Goal: Find specific page/section: Find specific page/section

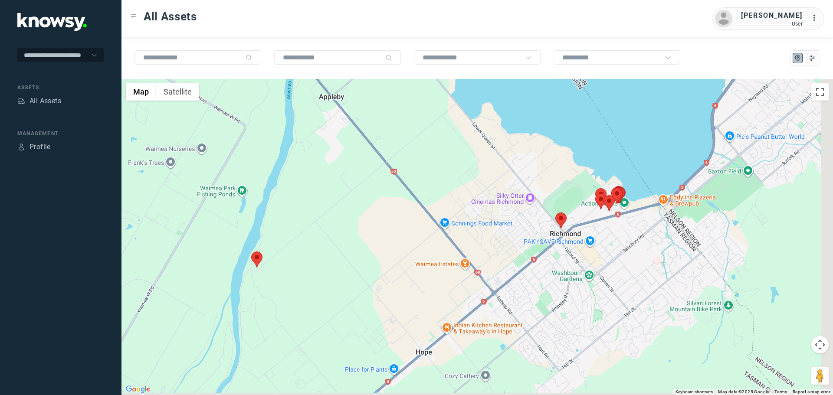
drag, startPoint x: 514, startPoint y: 301, endPoint x: 403, endPoint y: 296, distance: 111.2
click at [403, 296] on div at bounding box center [476, 237] width 711 height 316
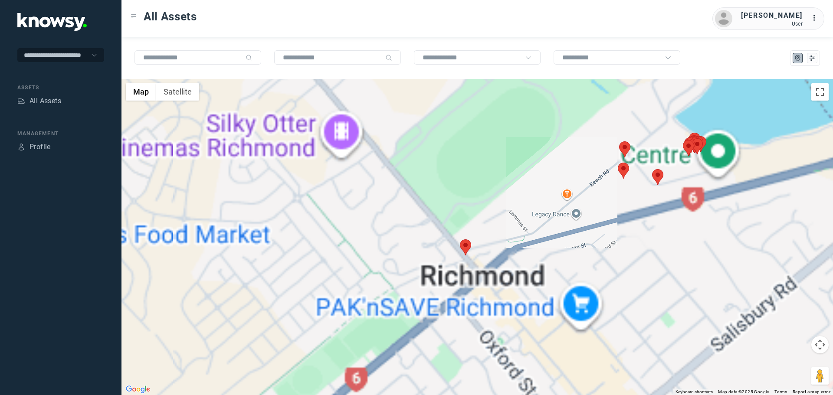
click at [460, 239] on area at bounding box center [460, 239] width 0 height 0
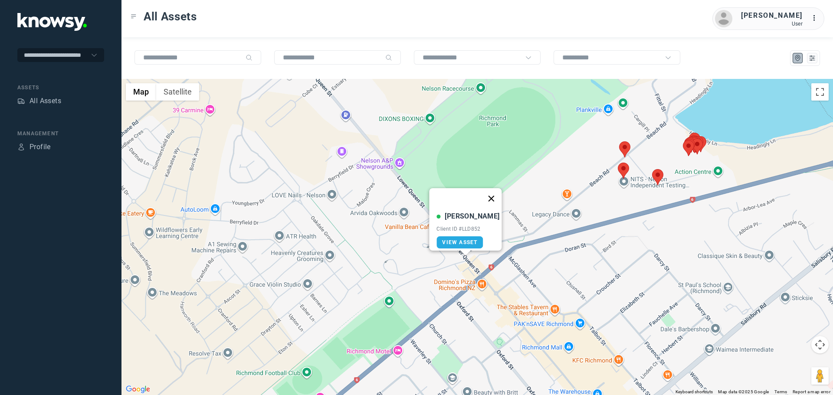
click at [492, 192] on button "Close" at bounding box center [491, 198] width 21 height 21
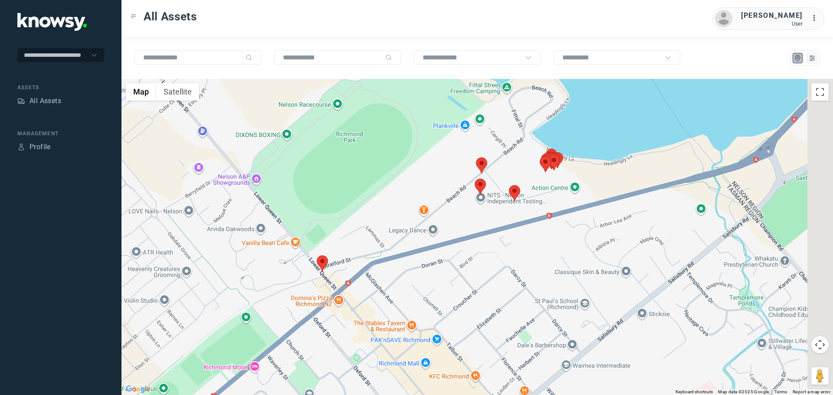
drag, startPoint x: 551, startPoint y: 205, endPoint x: 423, endPoint y: 216, distance: 129.3
click at [423, 216] on div at bounding box center [476, 237] width 711 height 316
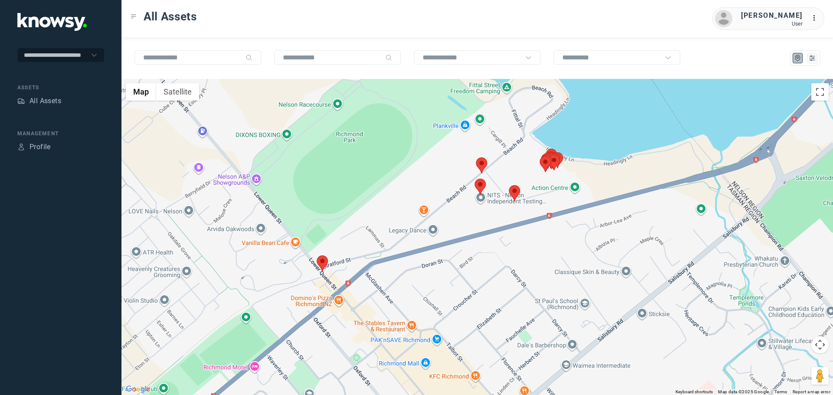
click at [476, 157] on area at bounding box center [476, 157] width 0 height 0
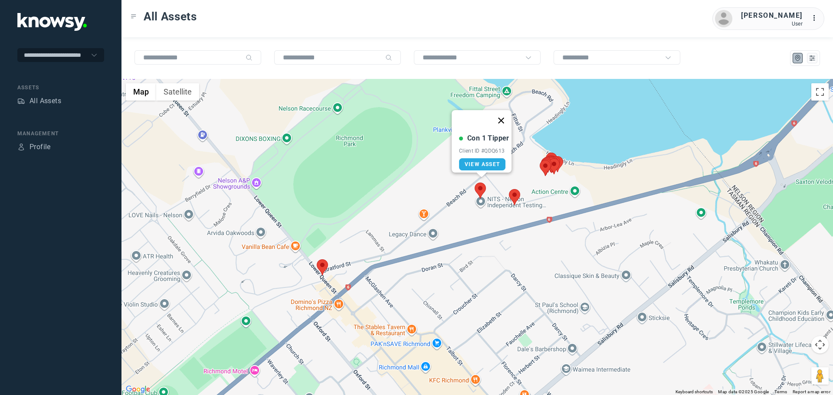
click at [506, 116] on button "Close" at bounding box center [501, 120] width 21 height 21
click at [475, 183] on area at bounding box center [475, 183] width 0 height 0
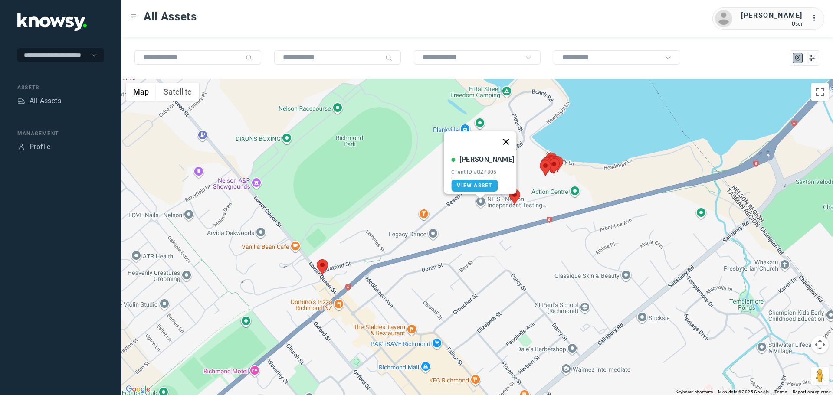
click at [505, 138] on button "Close" at bounding box center [506, 141] width 21 height 21
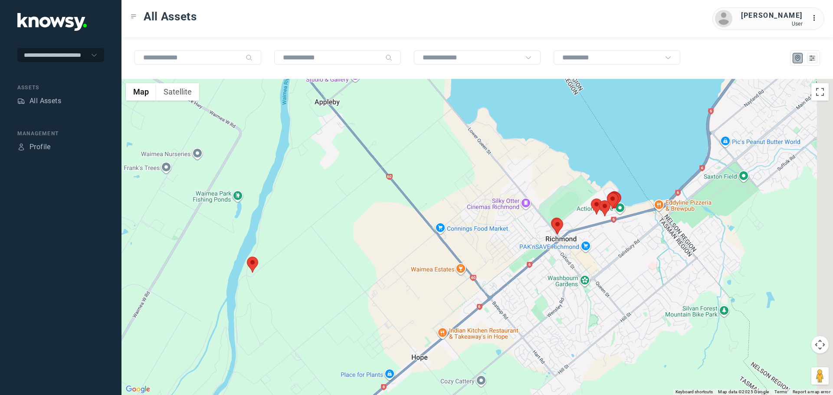
drag, startPoint x: 613, startPoint y: 291, endPoint x: 561, endPoint y: 291, distance: 51.2
click at [562, 291] on div at bounding box center [476, 237] width 711 height 316
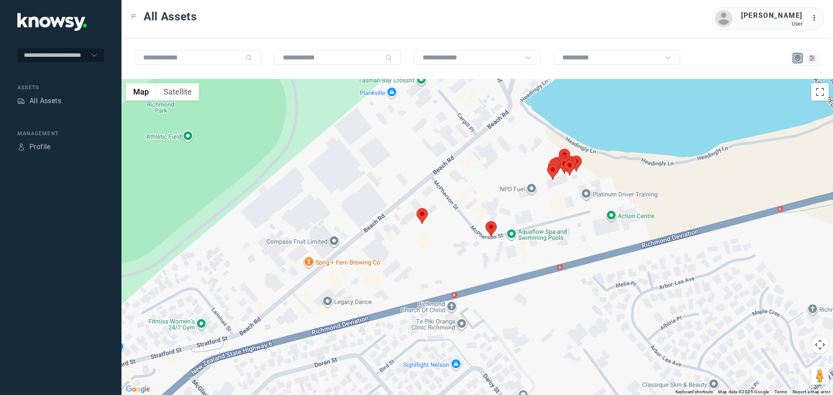
click at [485, 221] on area at bounding box center [485, 221] width 0 height 0
click at [547, 164] on area at bounding box center [547, 164] width 0 height 0
click at [573, 119] on button "Close" at bounding box center [578, 123] width 21 height 21
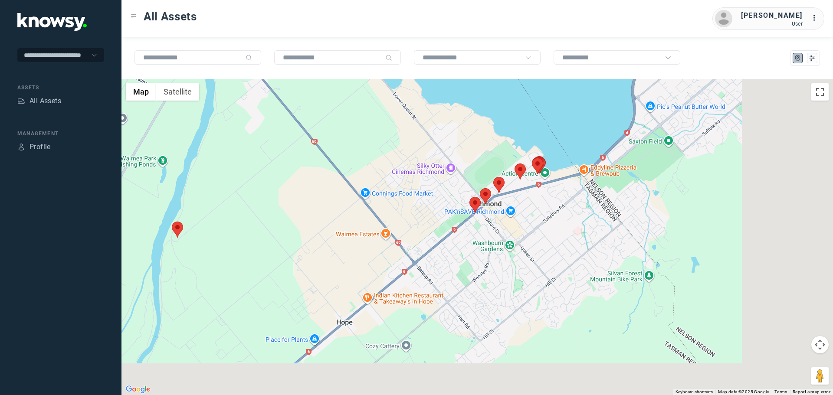
drag, startPoint x: 272, startPoint y: 241, endPoint x: 256, endPoint y: 236, distance: 15.9
click at [256, 236] on div at bounding box center [476, 237] width 711 height 316
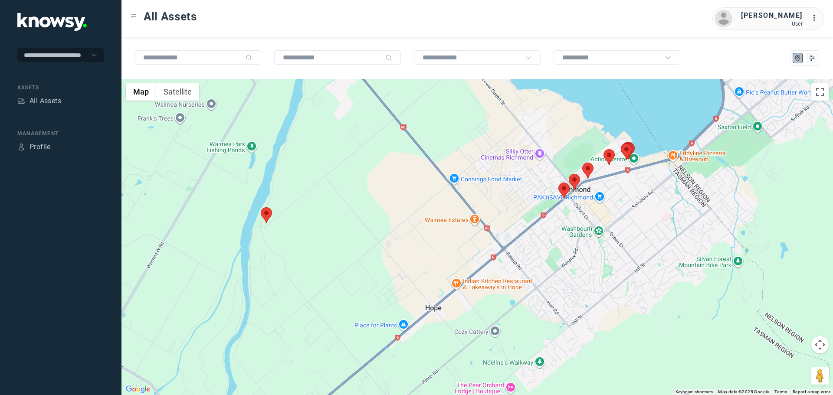
drag, startPoint x: 310, startPoint y: 271, endPoint x: 456, endPoint y: 252, distance: 147.4
click at [456, 252] on div at bounding box center [476, 237] width 711 height 316
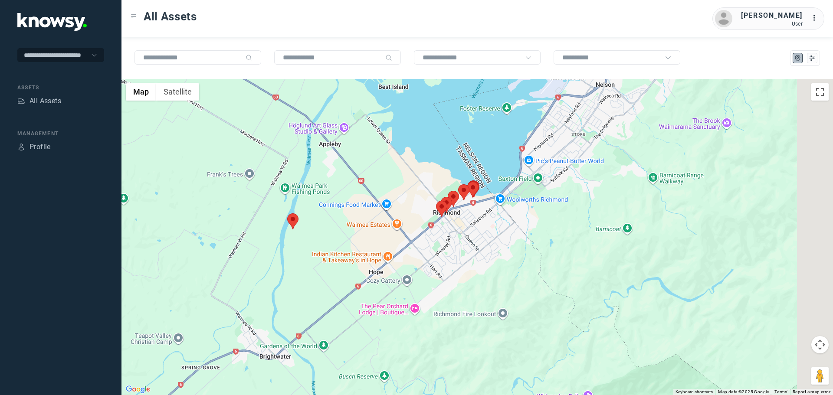
drag, startPoint x: 556, startPoint y: 300, endPoint x: 484, endPoint y: 290, distance: 72.3
click at [484, 290] on div at bounding box center [476, 237] width 711 height 316
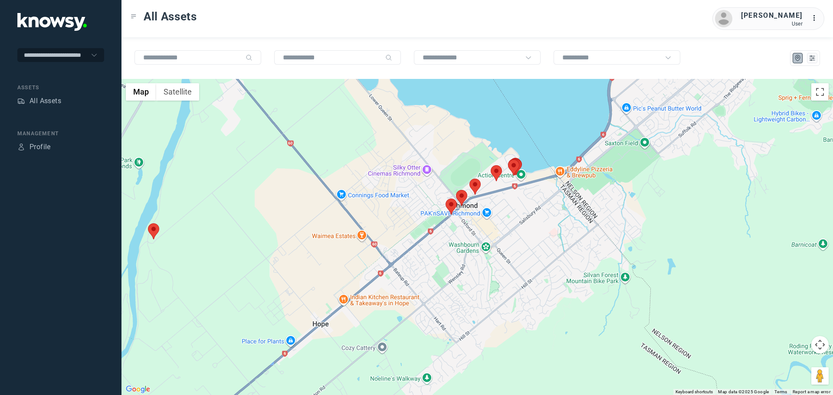
drag, startPoint x: 297, startPoint y: 265, endPoint x: 307, endPoint y: 274, distance: 13.2
click at [307, 274] on div at bounding box center [476, 237] width 711 height 316
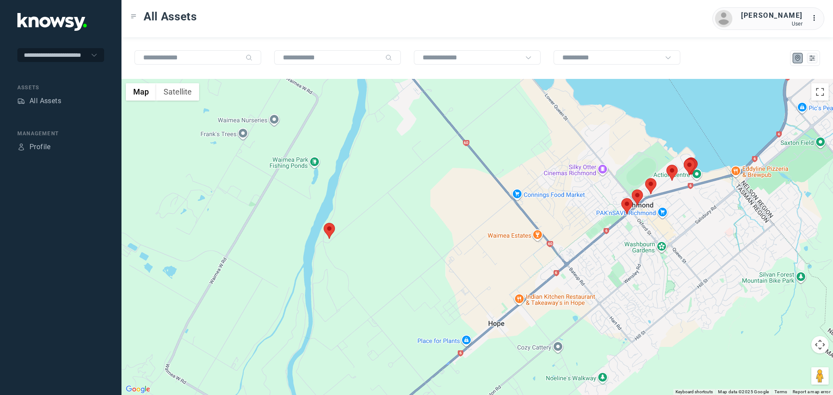
drag, startPoint x: 308, startPoint y: 245, endPoint x: 485, endPoint y: 244, distance: 176.6
click at [485, 244] on div at bounding box center [476, 237] width 711 height 316
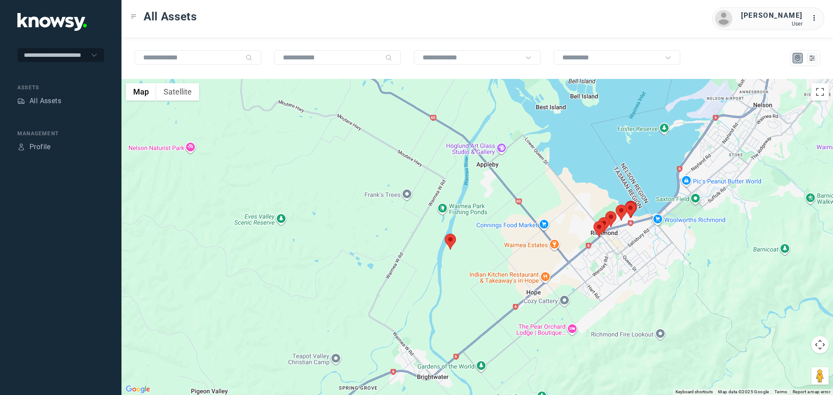
drag, startPoint x: 624, startPoint y: 284, endPoint x: 574, endPoint y: 282, distance: 49.5
click at [575, 282] on div at bounding box center [476, 237] width 711 height 316
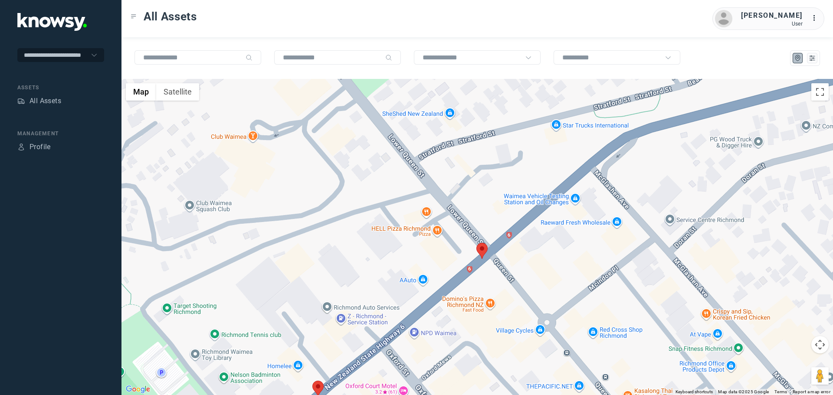
click at [476, 243] on area at bounding box center [476, 243] width 0 height 0
click at [508, 196] on button "Close" at bounding box center [501, 202] width 21 height 21
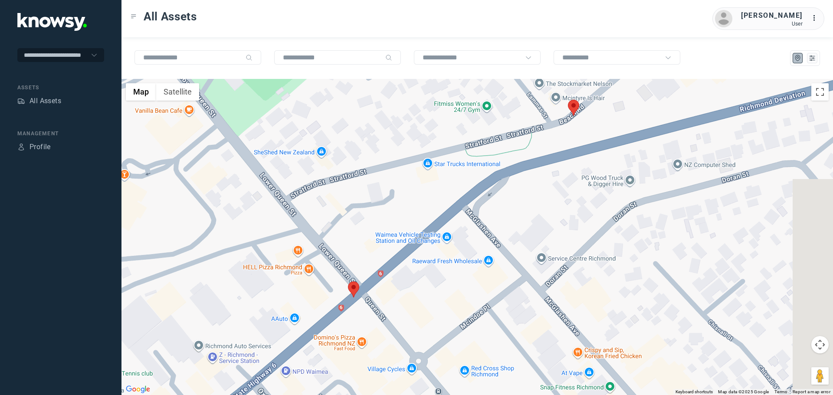
drag, startPoint x: 556, startPoint y: 260, endPoint x: 431, endPoint y: 297, distance: 129.7
click at [431, 297] on div at bounding box center [476, 237] width 711 height 316
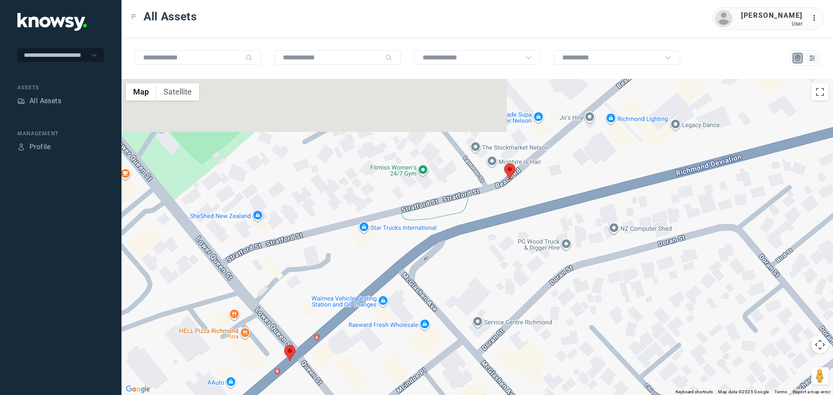
drag, startPoint x: 545, startPoint y: 243, endPoint x: 493, endPoint y: 294, distance: 73.0
click at [493, 294] on div at bounding box center [476, 237] width 711 height 316
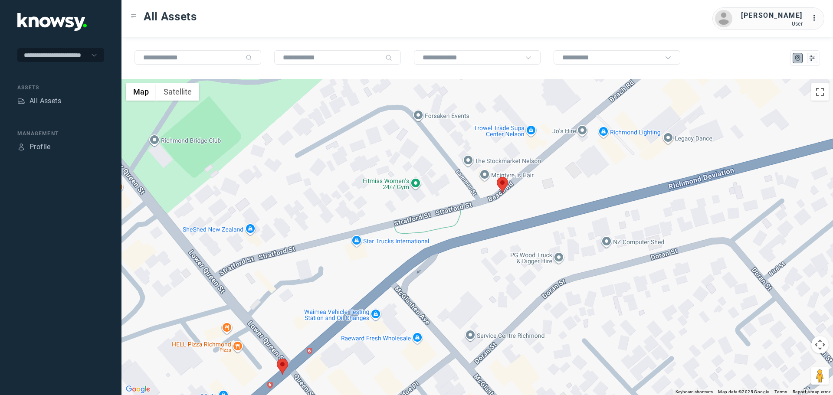
click at [497, 177] on area at bounding box center [497, 177] width 0 height 0
click at [524, 130] on button "Close" at bounding box center [528, 136] width 21 height 21
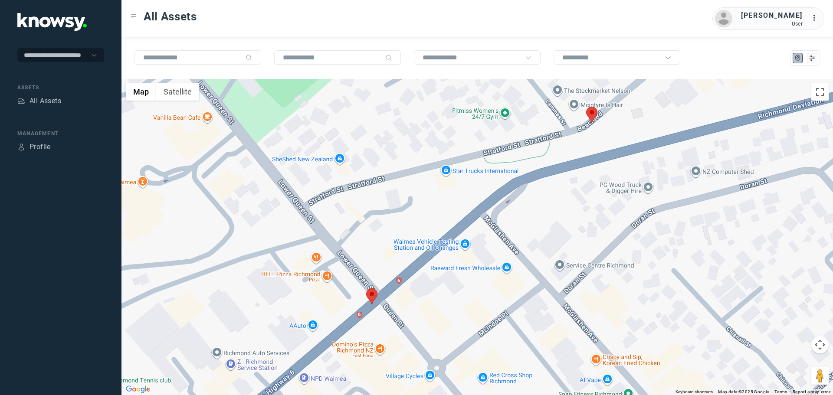
drag, startPoint x: 390, startPoint y: 331, endPoint x: 501, endPoint y: 242, distance: 143.0
click at [501, 242] on div at bounding box center [476, 237] width 711 height 316
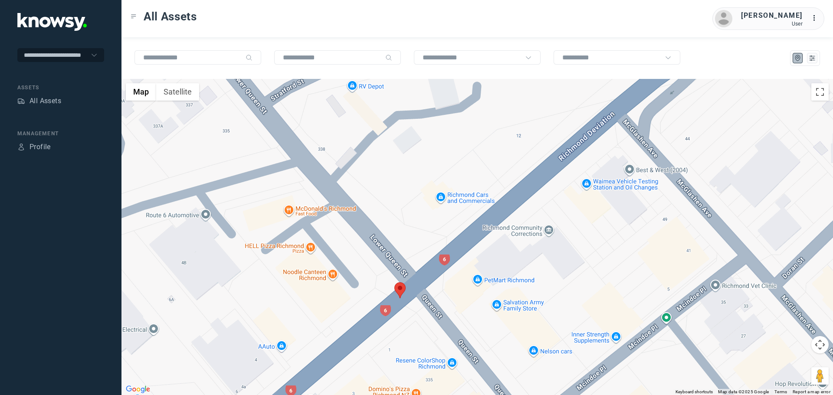
click at [394, 282] on area at bounding box center [394, 282] width 0 height 0
click at [423, 237] on button "Close" at bounding box center [419, 241] width 21 height 21
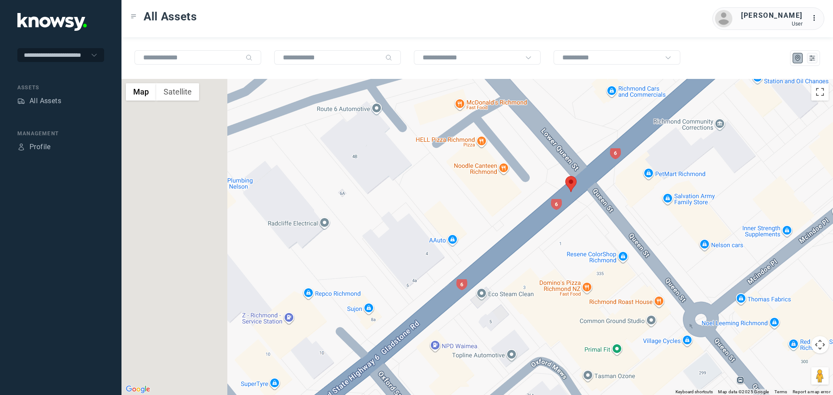
drag, startPoint x: 258, startPoint y: 311, endPoint x: 431, endPoint y: 203, distance: 204.4
click at [431, 203] on div at bounding box center [476, 237] width 711 height 316
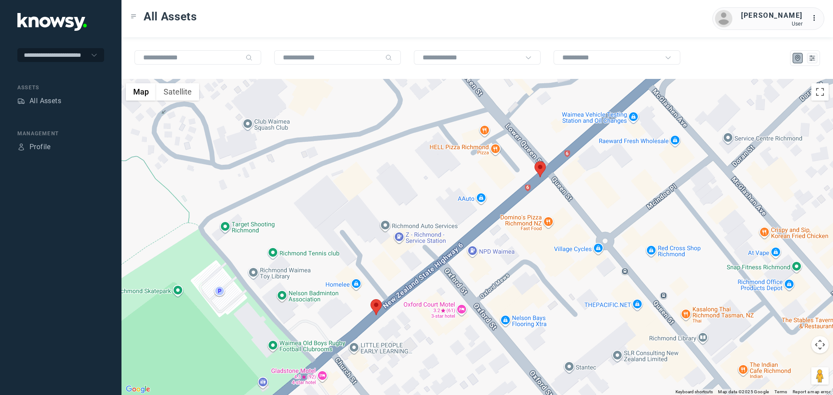
click at [370, 299] on area at bounding box center [370, 299] width 0 height 0
click at [397, 253] on button "Close" at bounding box center [402, 258] width 21 height 21
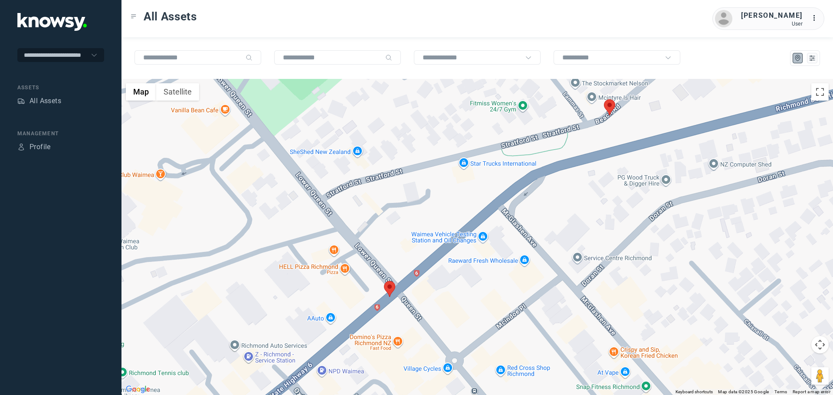
drag, startPoint x: 478, startPoint y: 197, endPoint x: 327, endPoint y: 320, distance: 195.5
click at [327, 320] on div at bounding box center [476, 237] width 711 height 316
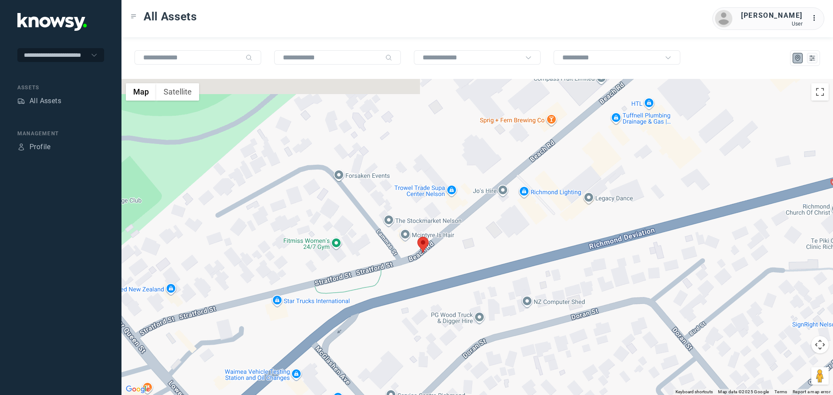
drag, startPoint x: 544, startPoint y: 190, endPoint x: 360, endPoint y: 325, distance: 228.5
click at [360, 325] on div at bounding box center [476, 237] width 711 height 316
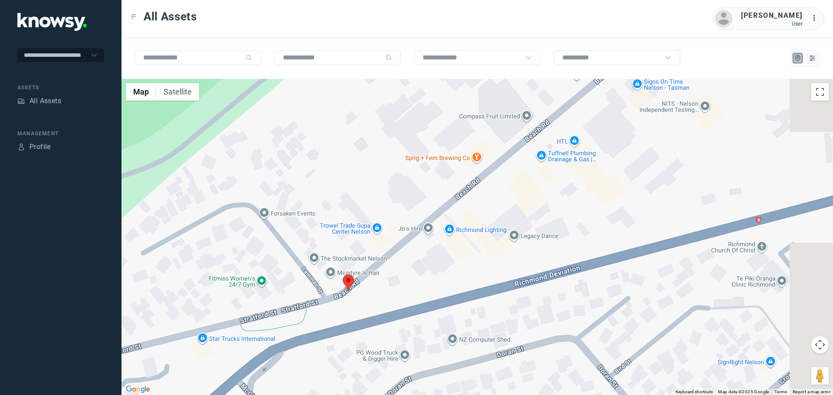
drag, startPoint x: 522, startPoint y: 234, endPoint x: 492, endPoint y: 244, distance: 31.7
click at [492, 244] on div at bounding box center [476, 237] width 711 height 316
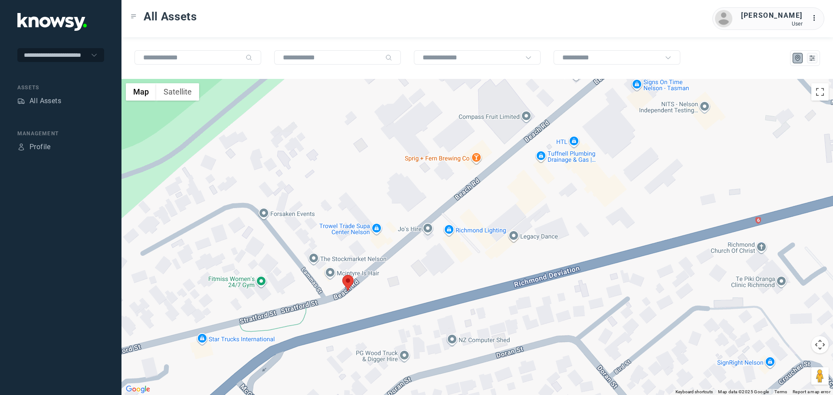
click at [342, 275] on area at bounding box center [342, 275] width 0 height 0
click at [374, 224] on button "Close" at bounding box center [374, 234] width 21 height 21
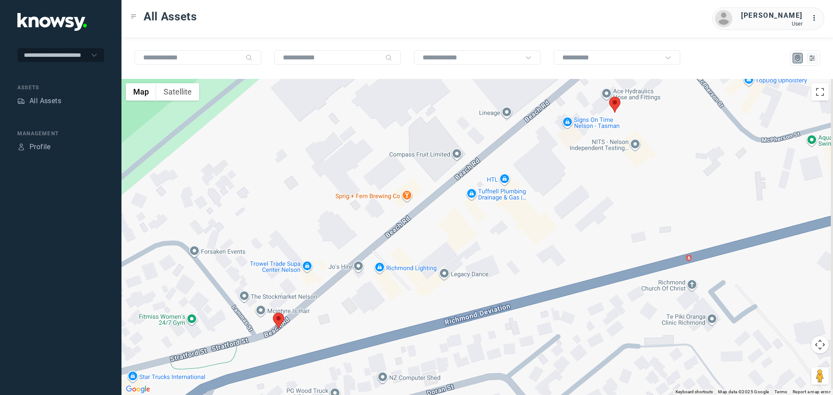
drag, startPoint x: 643, startPoint y: 194, endPoint x: 452, endPoint y: 290, distance: 213.4
click at [452, 291] on div "To navigate, press the arrow keys." at bounding box center [476, 237] width 711 height 316
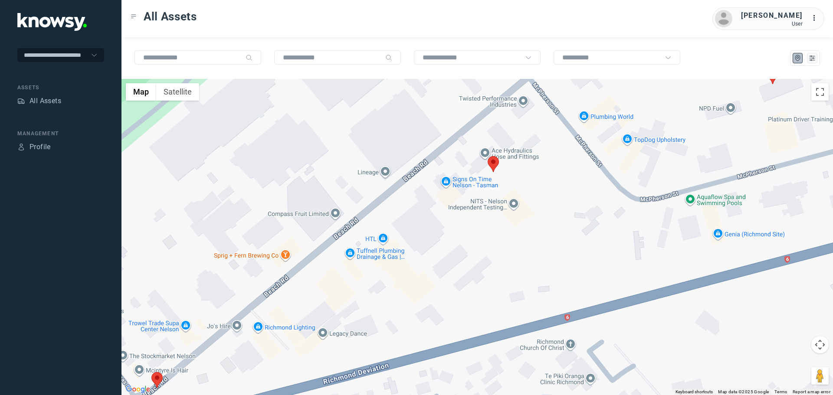
click at [488, 156] on area at bounding box center [488, 156] width 0 height 0
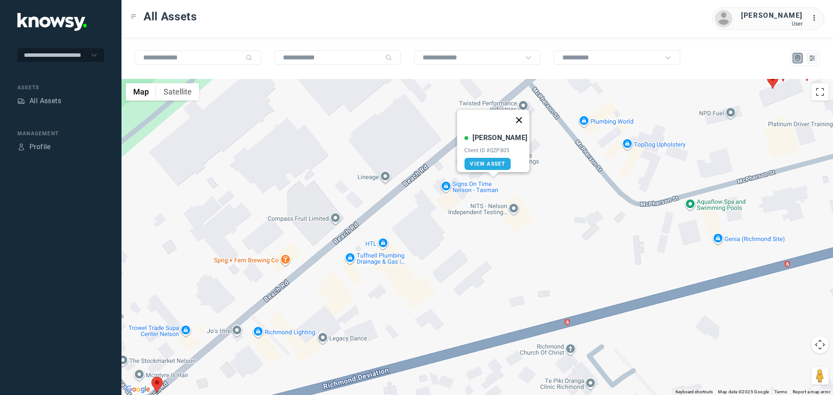
click at [516, 114] on button "Close" at bounding box center [519, 120] width 21 height 21
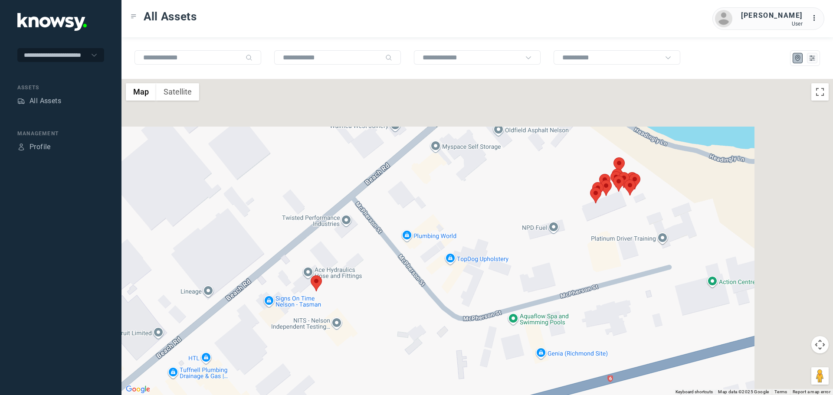
drag, startPoint x: 565, startPoint y: 182, endPoint x: 388, endPoint y: 296, distance: 210.8
click at [388, 296] on div at bounding box center [476, 237] width 711 height 316
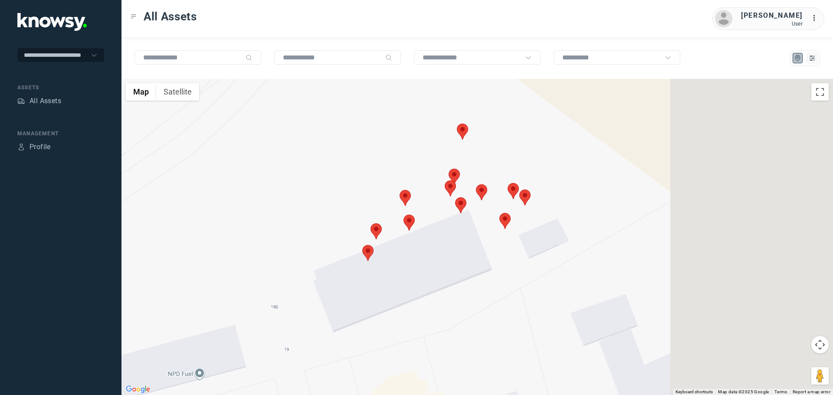
drag, startPoint x: 593, startPoint y: 256, endPoint x: 425, endPoint y: 254, distance: 168.8
click at [436, 254] on div at bounding box center [476, 237] width 711 height 316
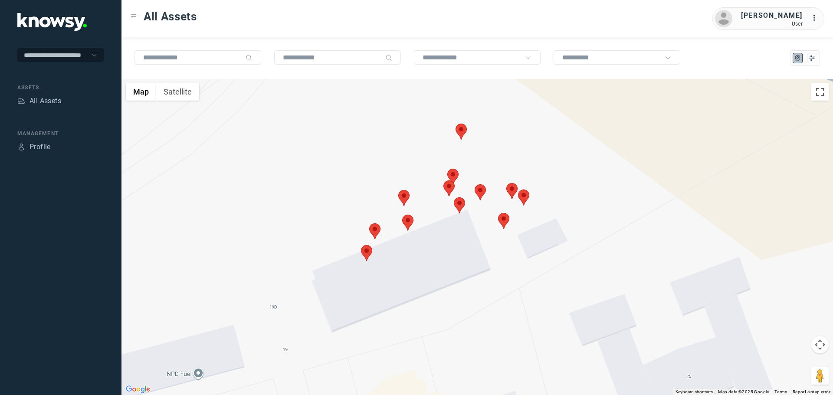
click at [361, 245] on area at bounding box center [361, 245] width 0 height 0
click at [388, 200] on button "Close" at bounding box center [392, 204] width 21 height 21
click at [369, 223] on area at bounding box center [369, 223] width 0 height 0
click at [393, 176] on button "Close" at bounding box center [400, 182] width 21 height 21
click at [402, 215] on area at bounding box center [402, 215] width 0 height 0
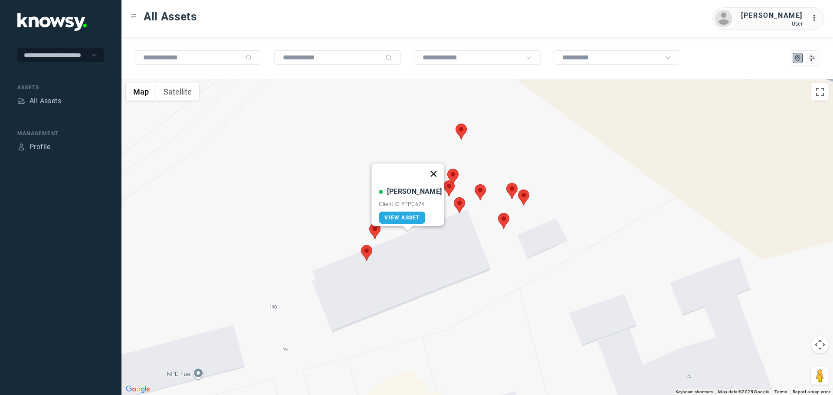
click at [430, 169] on button "Close" at bounding box center [433, 174] width 21 height 21
click at [398, 190] on area at bounding box center [398, 190] width 0 height 0
click at [428, 139] on button "Close" at bounding box center [429, 149] width 21 height 21
click at [467, 125] on div "To navigate, press the arrow keys." at bounding box center [476, 237] width 711 height 316
click at [456, 124] on area at bounding box center [456, 124] width 0 height 0
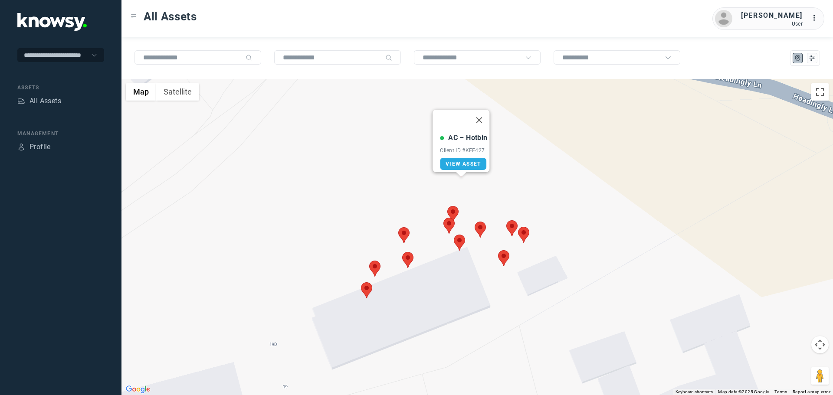
click at [447, 206] on area at bounding box center [447, 206] width 0 height 0
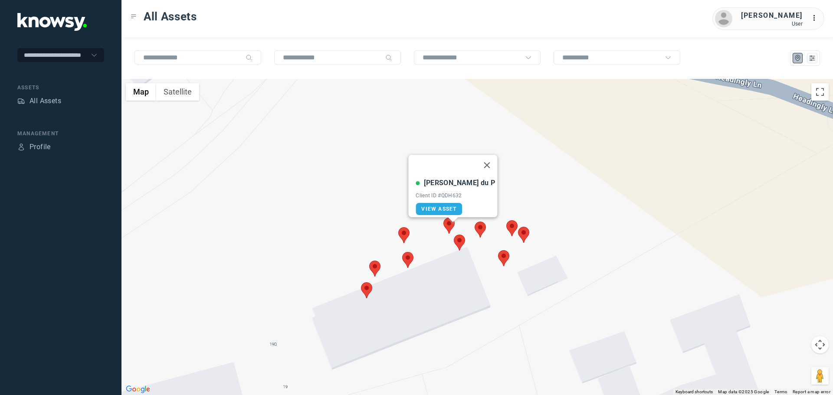
click at [443, 218] on area at bounding box center [443, 218] width 0 height 0
click at [454, 235] on area at bounding box center [454, 235] width 0 height 0
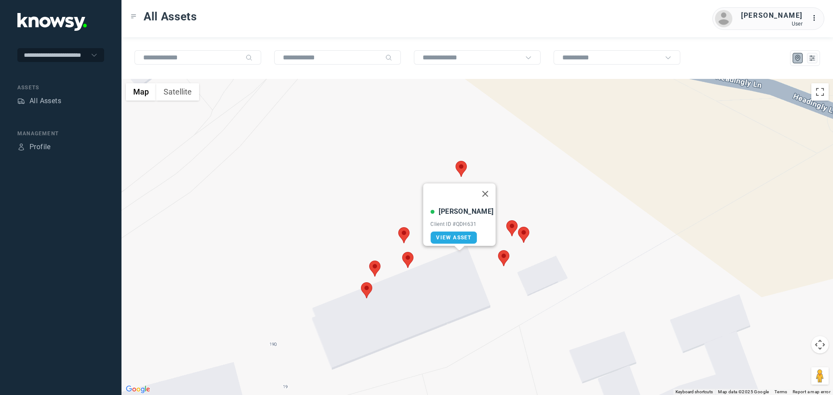
click at [498, 250] on area at bounding box center [498, 250] width 0 height 0
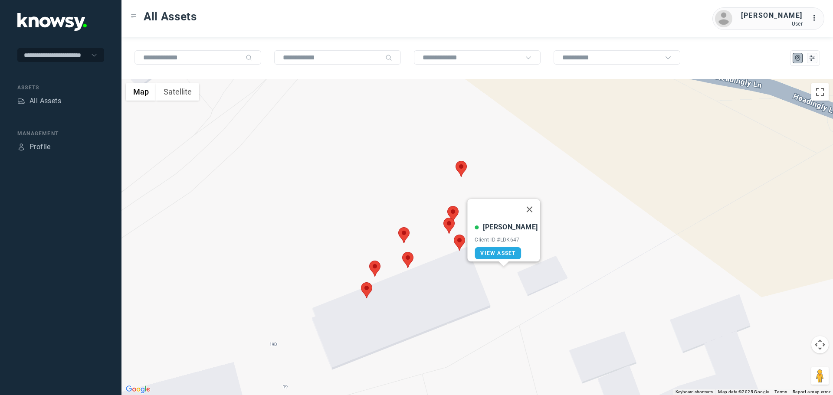
click at [553, 220] on div "Lorne T Client ID #LDK647 View Asset" at bounding box center [476, 237] width 711 height 316
drag, startPoint x: 522, startPoint y: 205, endPoint x: 526, endPoint y: 216, distance: 11.8
click at [522, 206] on button "Close" at bounding box center [529, 209] width 21 height 21
click at [518, 227] on area at bounding box center [518, 227] width 0 height 0
click at [544, 181] on button "Close" at bounding box center [543, 186] width 21 height 21
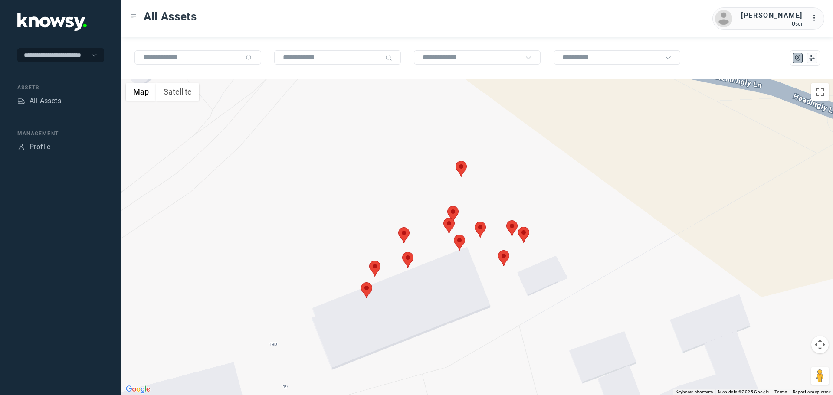
click at [506, 220] on area at bounding box center [506, 220] width 0 height 0
click at [534, 174] on button "Close" at bounding box center [529, 179] width 21 height 21
click at [475, 222] on area at bounding box center [475, 222] width 0 height 0
drag, startPoint x: 506, startPoint y: 175, endPoint x: 482, endPoint y: 195, distance: 31.5
click at [505, 176] on button "Close" at bounding box center [501, 180] width 21 height 21
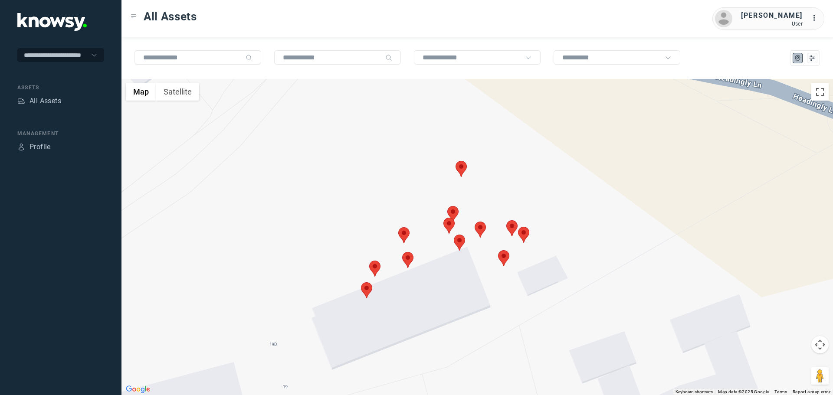
click at [456, 161] on area at bounding box center [456, 161] width 0 height 0
drag, startPoint x: 483, startPoint y: 115, endPoint x: 475, endPoint y: 140, distance: 26.2
click at [482, 115] on button "Close" at bounding box center [479, 120] width 21 height 21
click at [443, 218] on area at bounding box center [443, 218] width 0 height 0
click at [474, 171] on button "Close" at bounding box center [475, 177] width 21 height 21
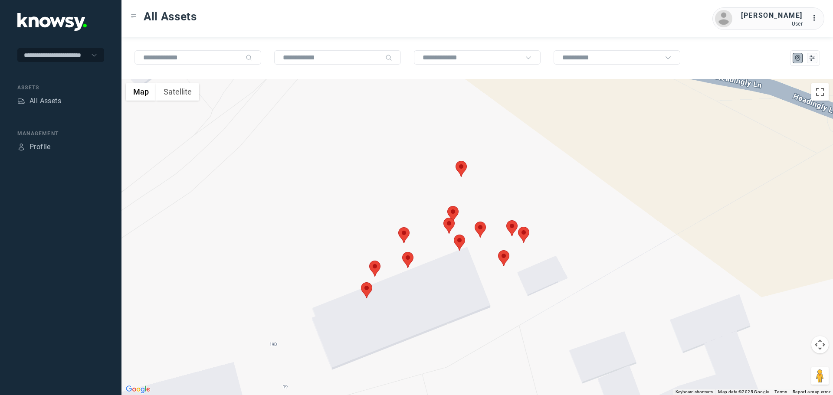
click at [398, 227] on area at bounding box center [398, 227] width 0 height 0
click at [423, 184] on button "Close" at bounding box center [429, 186] width 21 height 21
click at [402, 252] on area at bounding box center [402, 252] width 0 height 0
click at [430, 203] on button "Close" at bounding box center [433, 211] width 21 height 21
click at [369, 261] on area at bounding box center [369, 261] width 0 height 0
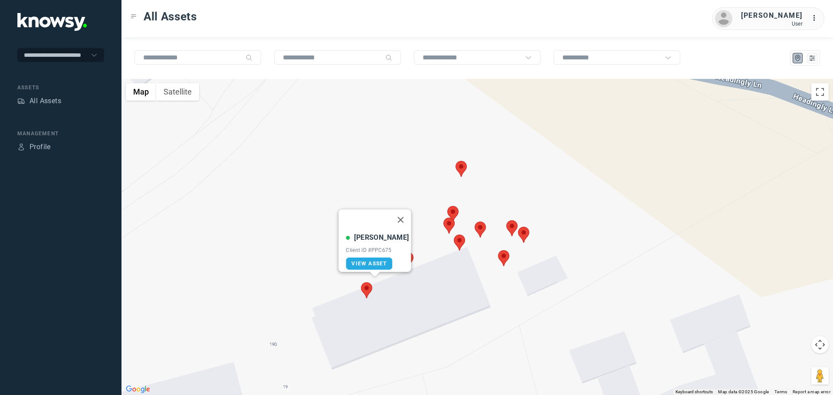
drag, startPoint x: 396, startPoint y: 218, endPoint x: 395, endPoint y: 223, distance: 5.4
click at [396, 220] on button "Close" at bounding box center [400, 220] width 21 height 21
click at [361, 282] on area at bounding box center [361, 282] width 0 height 0
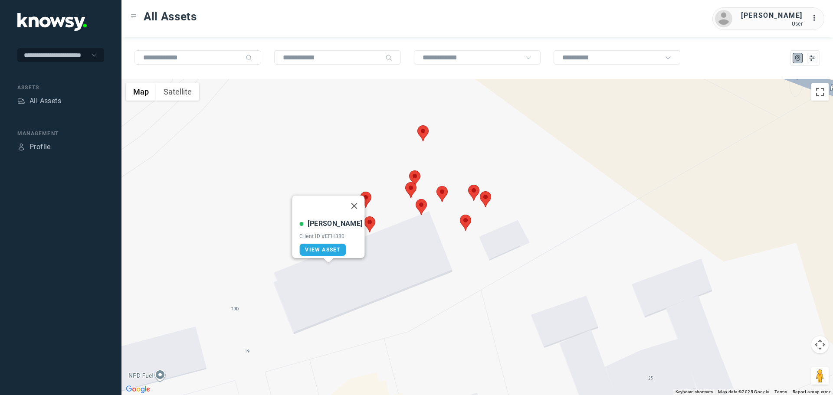
drag, startPoint x: 462, startPoint y: 328, endPoint x: 407, endPoint y: 269, distance: 80.4
click at [407, 269] on div "Guy M Client ID #EFH380 View Asset" at bounding box center [476, 237] width 711 height 316
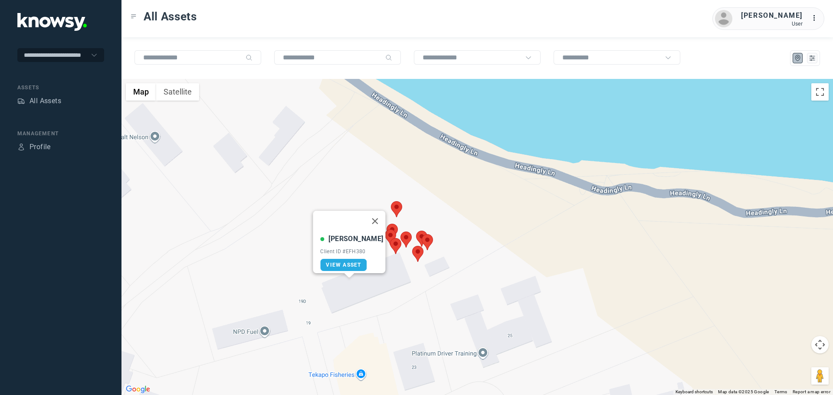
click at [497, 329] on div "Guy M Client ID #EFH380 View Asset" at bounding box center [476, 237] width 711 height 316
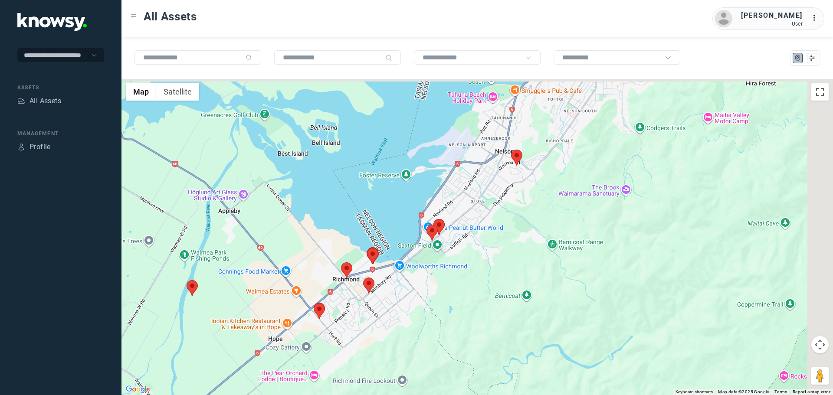
drag, startPoint x: 570, startPoint y: 308, endPoint x: 462, endPoint y: 312, distance: 107.7
click at [462, 312] on div at bounding box center [476, 237] width 711 height 316
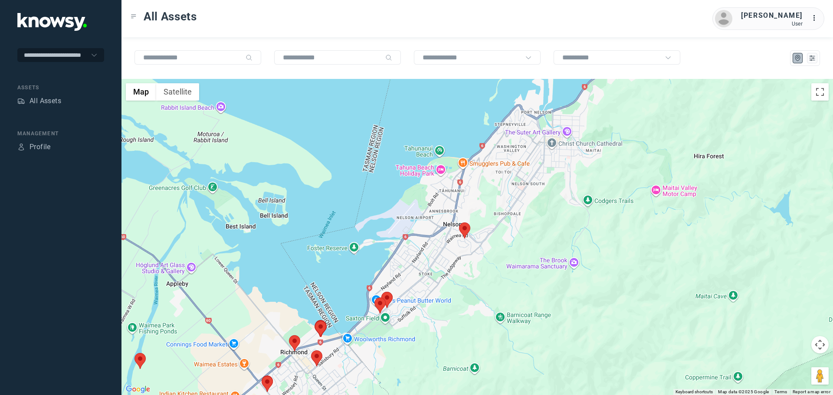
drag, startPoint x: 513, startPoint y: 233, endPoint x: 462, endPoint y: 306, distance: 88.9
click at [462, 306] on div at bounding box center [476, 237] width 711 height 316
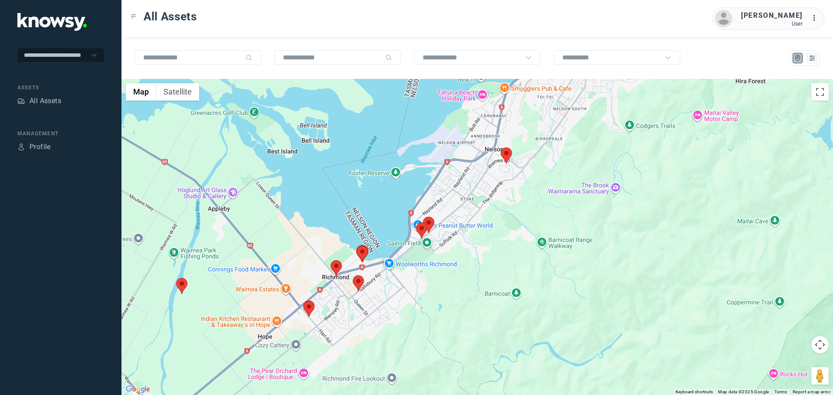
drag, startPoint x: 446, startPoint y: 321, endPoint x: 482, endPoint y: 251, distance: 78.0
click at [488, 243] on div at bounding box center [476, 237] width 711 height 316
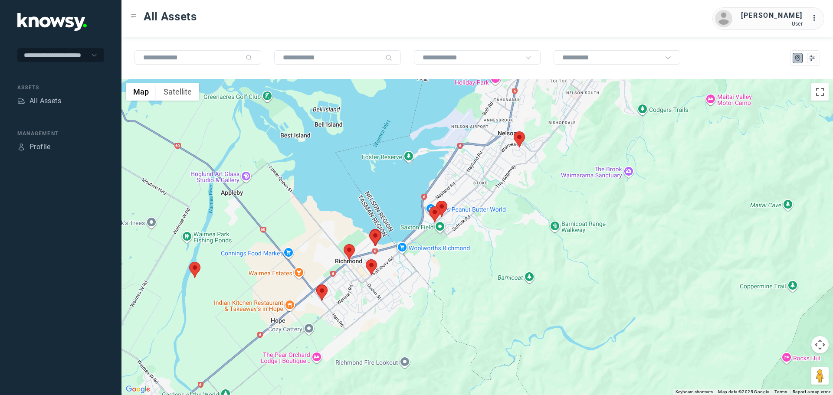
click at [189, 262] on area at bounding box center [189, 262] width 0 height 0
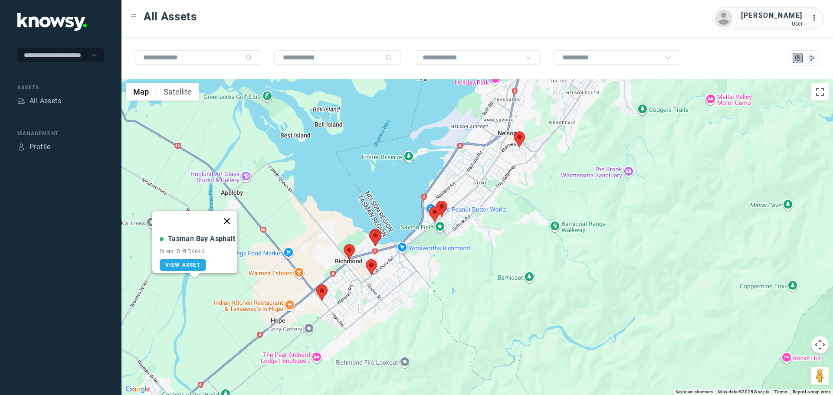
click at [230, 216] on button "Close" at bounding box center [226, 221] width 21 height 21
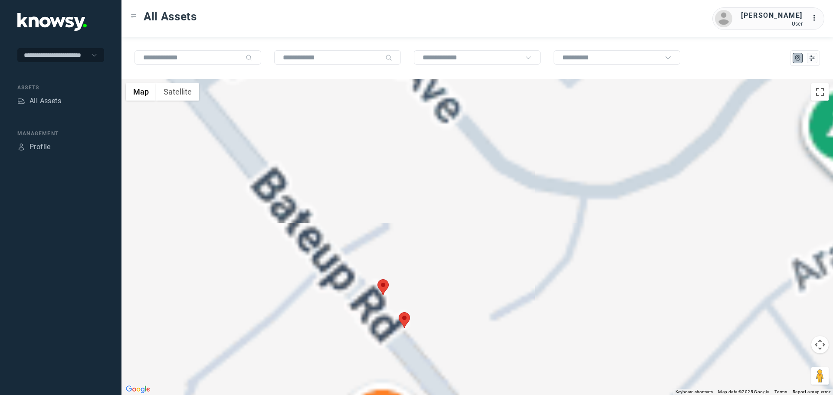
drag, startPoint x: 460, startPoint y: 309, endPoint x: 440, endPoint y: 250, distance: 62.4
click at [440, 250] on div "To navigate, press the arrow keys." at bounding box center [476, 237] width 711 height 316
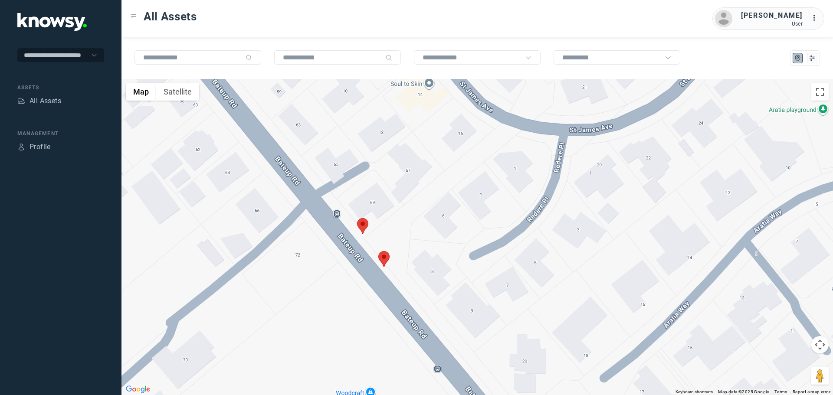
click at [378, 251] on area at bounding box center [378, 251] width 0 height 0
click at [408, 206] on button "Close" at bounding box center [403, 210] width 21 height 21
click at [354, 219] on div "To navigate, press the arrow keys." at bounding box center [476, 237] width 711 height 316
click at [357, 218] on area at bounding box center [357, 218] width 0 height 0
click at [383, 170] on button "Close" at bounding box center [388, 177] width 21 height 21
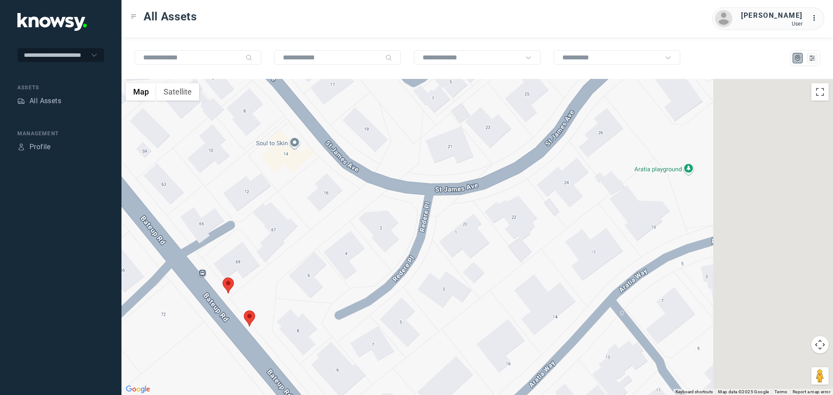
drag, startPoint x: 471, startPoint y: 180, endPoint x: 333, endPoint y: 243, distance: 150.9
click at [334, 242] on div at bounding box center [476, 237] width 711 height 316
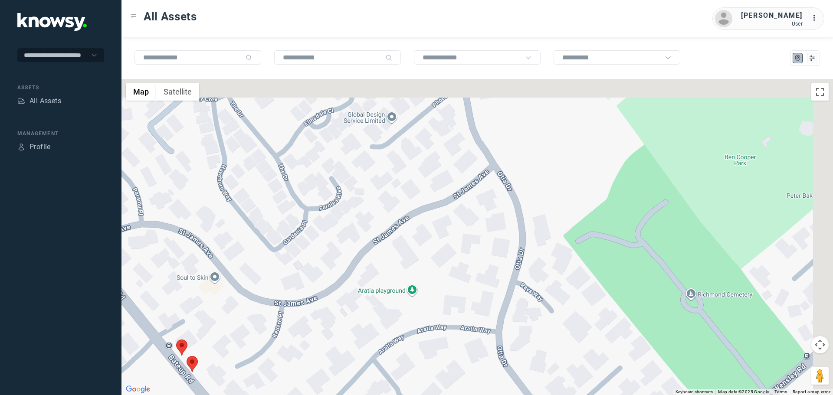
drag, startPoint x: 465, startPoint y: 228, endPoint x: 379, endPoint y: 312, distance: 120.6
click at [379, 312] on div at bounding box center [476, 237] width 711 height 316
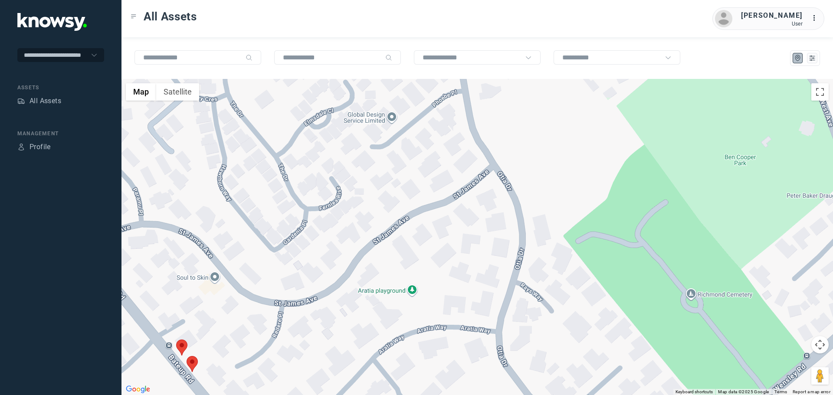
drag, startPoint x: 420, startPoint y: 190, endPoint x: 345, endPoint y: 284, distance: 120.4
click at [346, 283] on div at bounding box center [476, 237] width 711 height 316
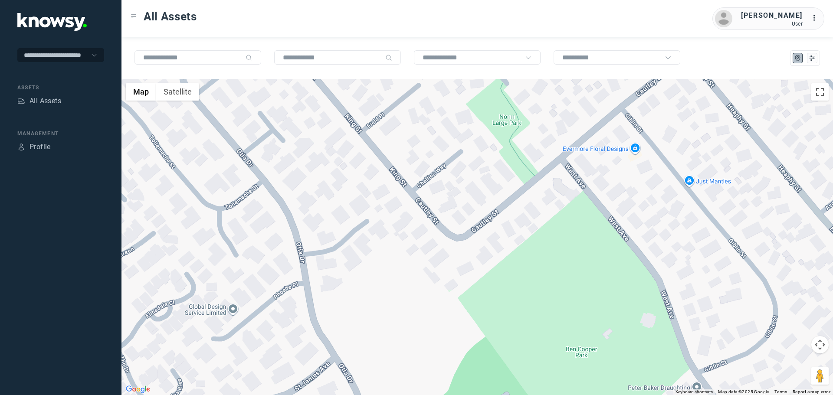
drag, startPoint x: 435, startPoint y: 191, endPoint x: 323, endPoint y: 298, distance: 155.3
click at [323, 298] on div at bounding box center [476, 237] width 711 height 316
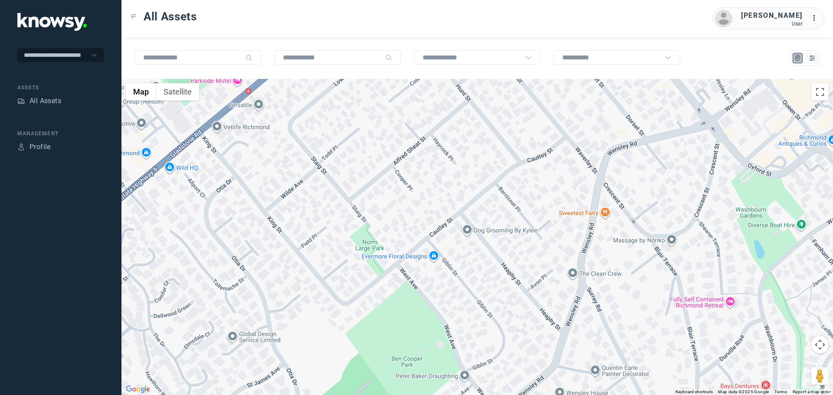
drag, startPoint x: 397, startPoint y: 223, endPoint x: 349, endPoint y: 325, distance: 112.6
click at [349, 325] on div at bounding box center [476, 237] width 711 height 316
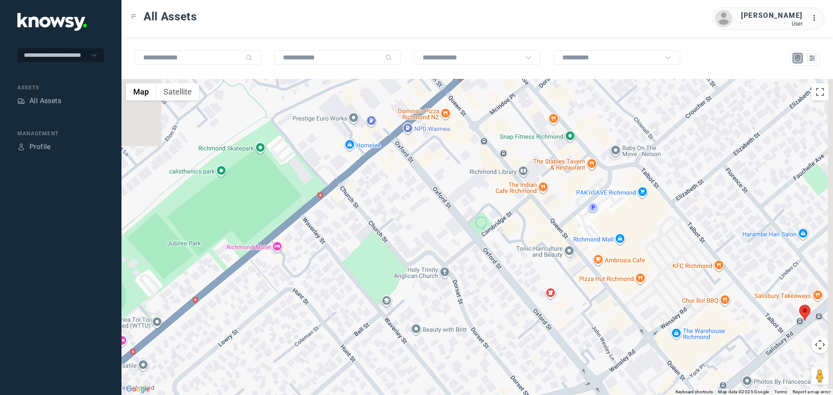
drag, startPoint x: 367, startPoint y: 170, endPoint x: 302, endPoint y: 321, distance: 164.4
click at [302, 321] on div at bounding box center [476, 237] width 711 height 316
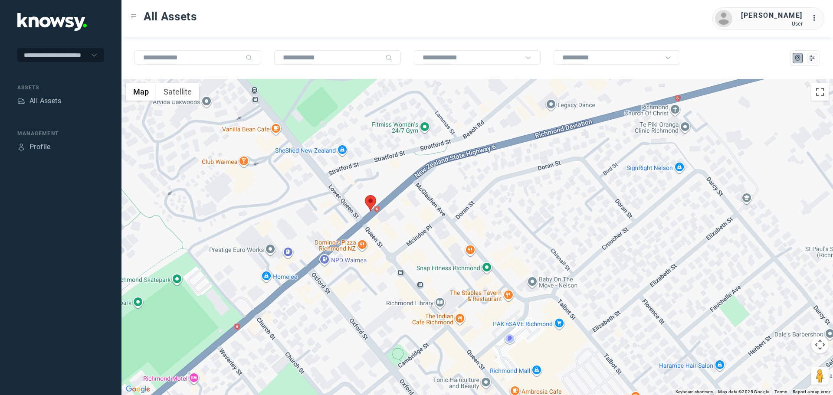
click at [365, 195] on area at bounding box center [365, 195] width 0 height 0
click at [394, 148] on button "Close" at bounding box center [396, 154] width 21 height 21
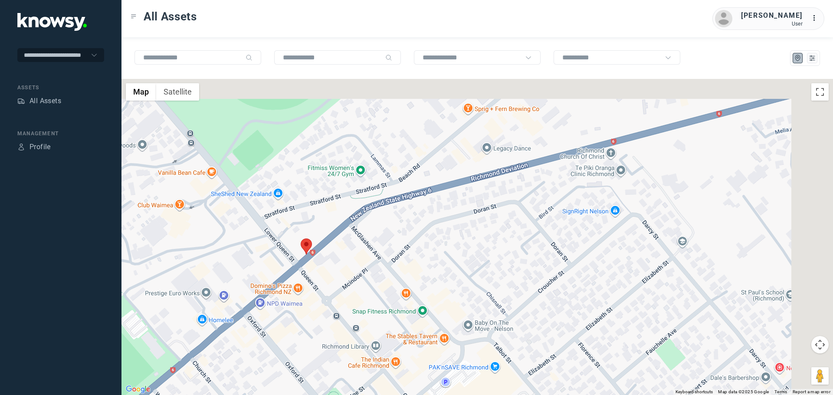
drag, startPoint x: 511, startPoint y: 213, endPoint x: 328, endPoint y: 323, distance: 214.0
click at [328, 323] on div "To navigate, press the arrow keys." at bounding box center [476, 237] width 711 height 316
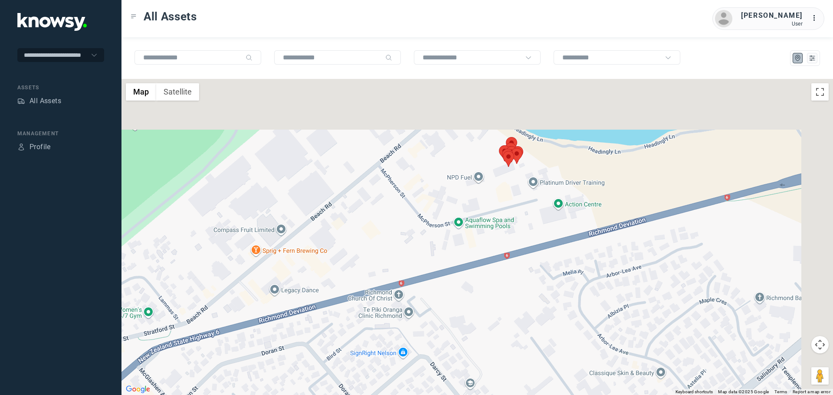
drag, startPoint x: 487, startPoint y: 264, endPoint x: 382, endPoint y: 339, distance: 129.0
click at [382, 339] on div at bounding box center [476, 237] width 711 height 316
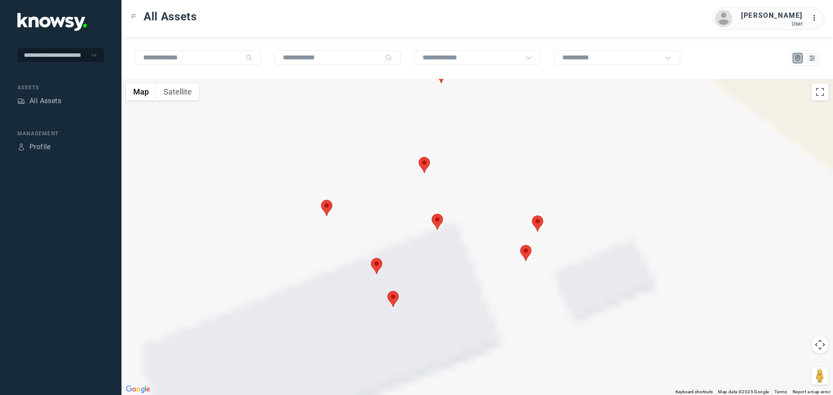
drag, startPoint x: 415, startPoint y: 288, endPoint x: 313, endPoint y: 262, distance: 105.2
click at [313, 262] on div at bounding box center [476, 237] width 711 height 316
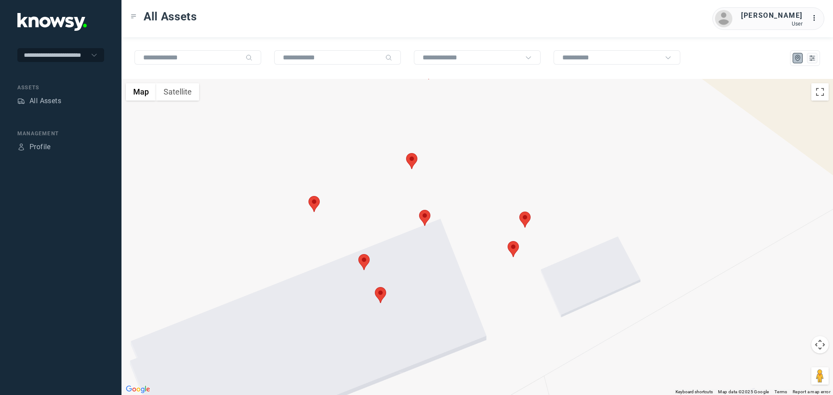
click at [519, 212] on area at bounding box center [519, 212] width 0 height 0
click at [508, 241] on area at bounding box center [508, 241] width 0 height 0
click at [419, 210] on area at bounding box center [419, 210] width 0 height 0
click at [308, 196] on area at bounding box center [308, 196] width 0 height 0
click at [358, 254] on area at bounding box center [358, 254] width 0 height 0
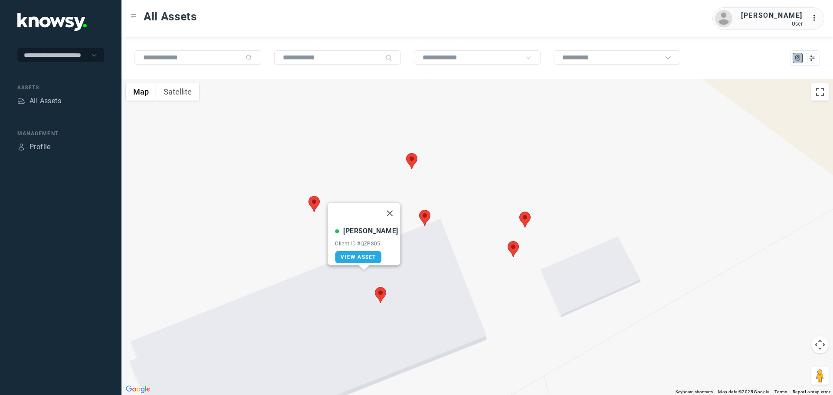
click at [375, 287] on area at bounding box center [375, 287] width 0 height 0
click at [406, 153] on area at bounding box center [406, 153] width 0 height 0
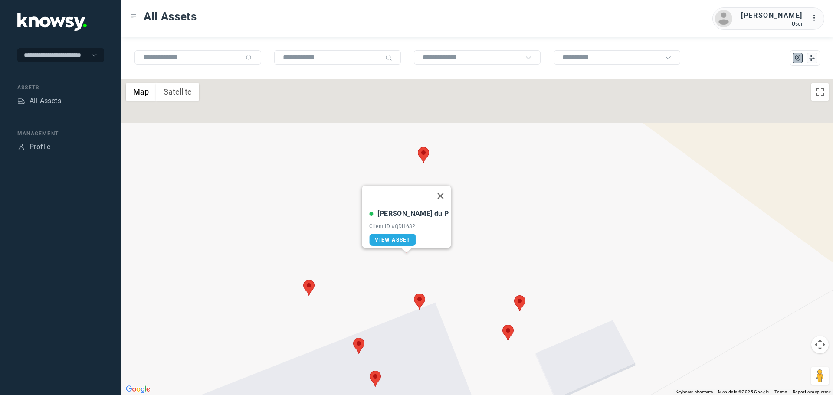
drag, startPoint x: 473, startPoint y: 154, endPoint x: 465, endPoint y: 239, distance: 85.0
click at [465, 239] on div "Jarrod du P Client ID #QDH632 View Asset" at bounding box center [476, 237] width 711 height 316
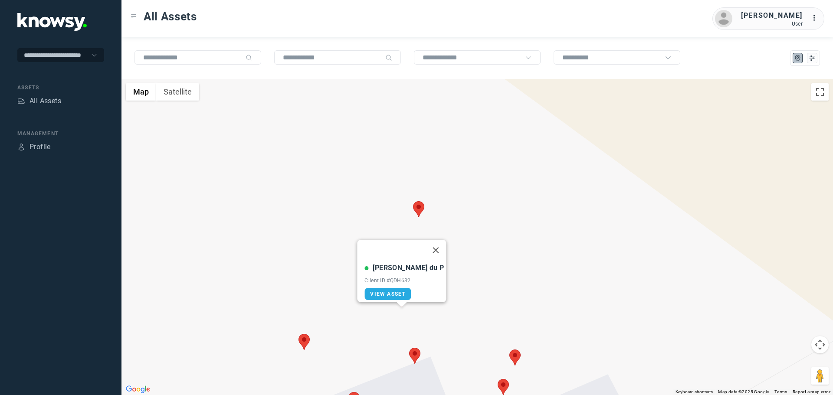
click at [413, 201] on area at bounding box center [413, 201] width 0 height 0
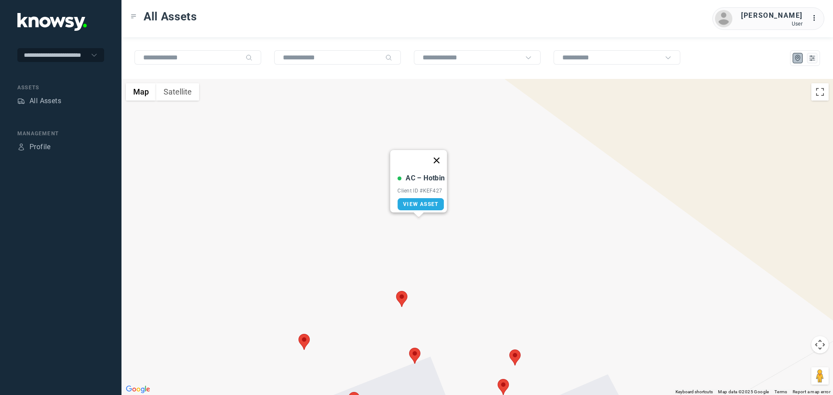
click at [442, 153] on button "Close" at bounding box center [436, 160] width 21 height 21
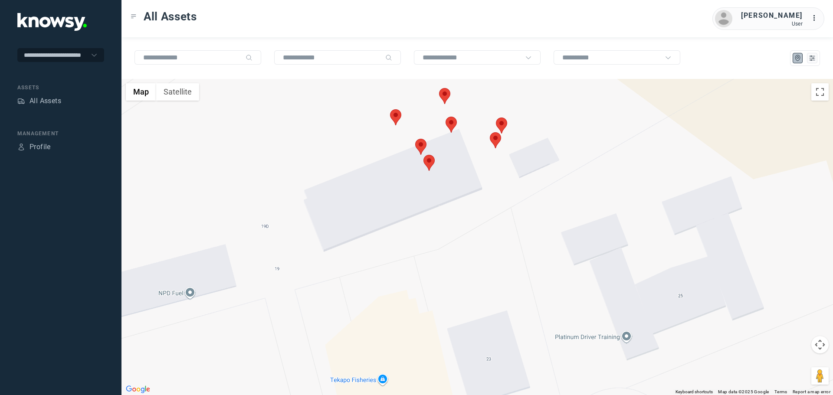
drag, startPoint x: 452, startPoint y: 357, endPoint x: 472, endPoint y: 161, distance: 198.0
click at [472, 161] on div at bounding box center [476, 237] width 711 height 316
